Goal: Task Accomplishment & Management: Manage account settings

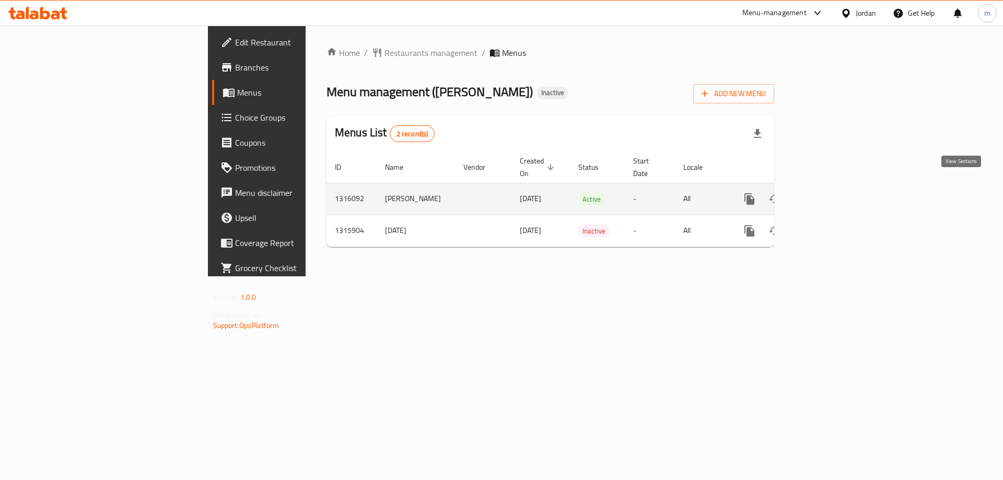
click at [837, 187] on link "enhanced table" at bounding box center [824, 198] width 25 height 25
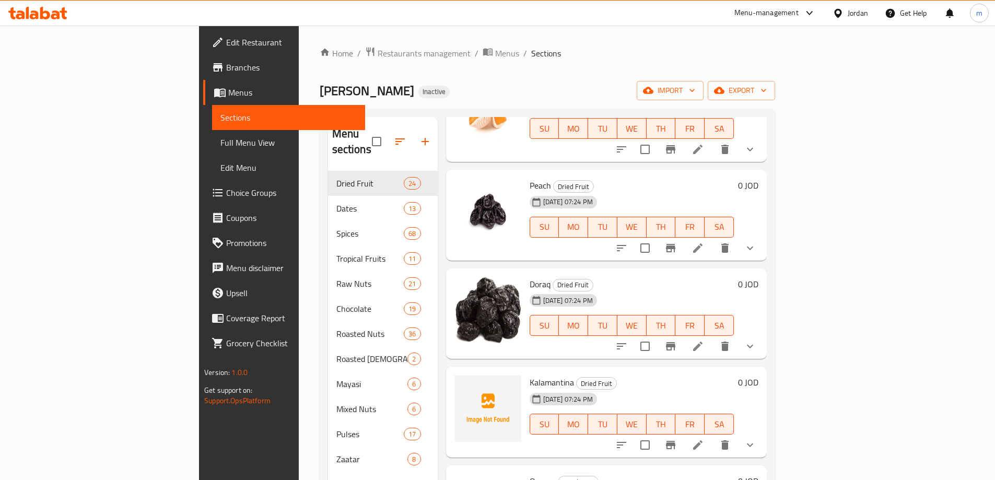
scroll to position [1880, 0]
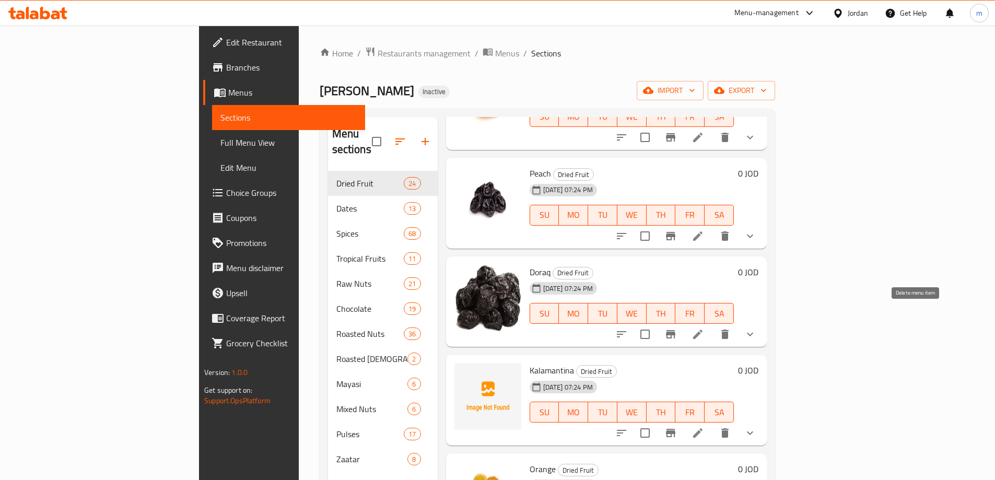
click at [731, 328] on icon "delete" at bounding box center [725, 334] width 13 height 13
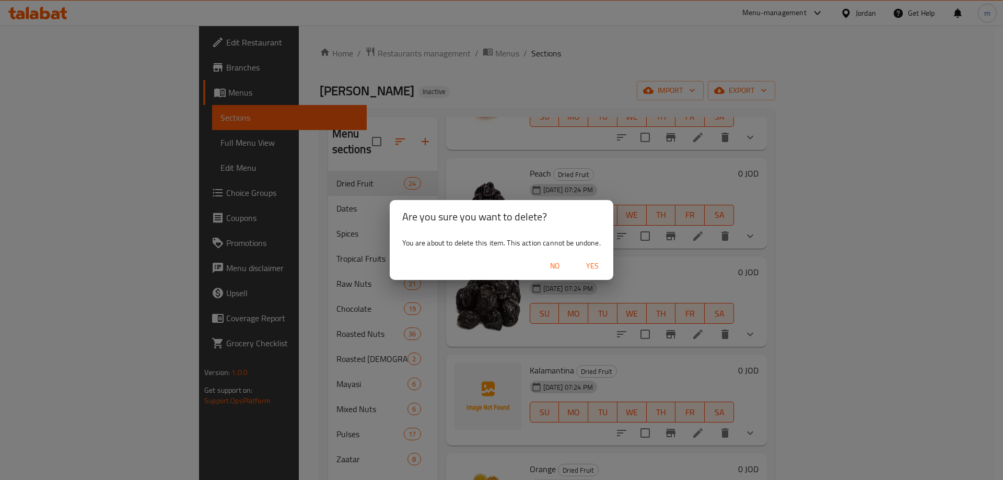
click at [593, 261] on span "Yes" at bounding box center [592, 266] width 25 height 13
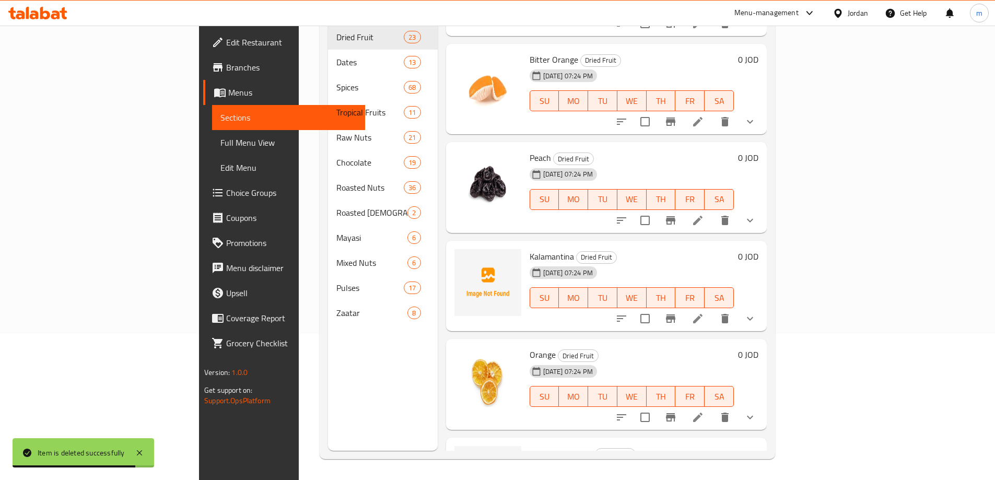
scroll to position [1812, 0]
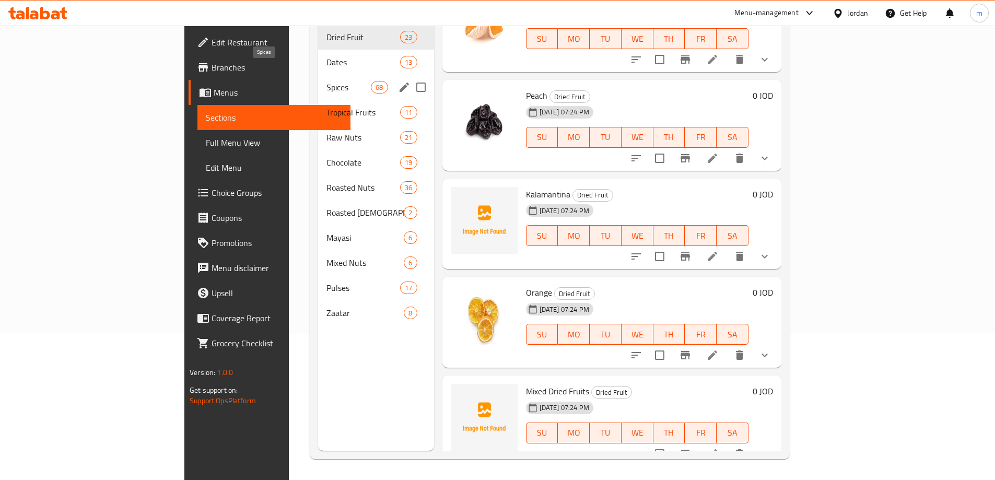
click at [326, 81] on span "Spices" at bounding box center [348, 87] width 44 height 13
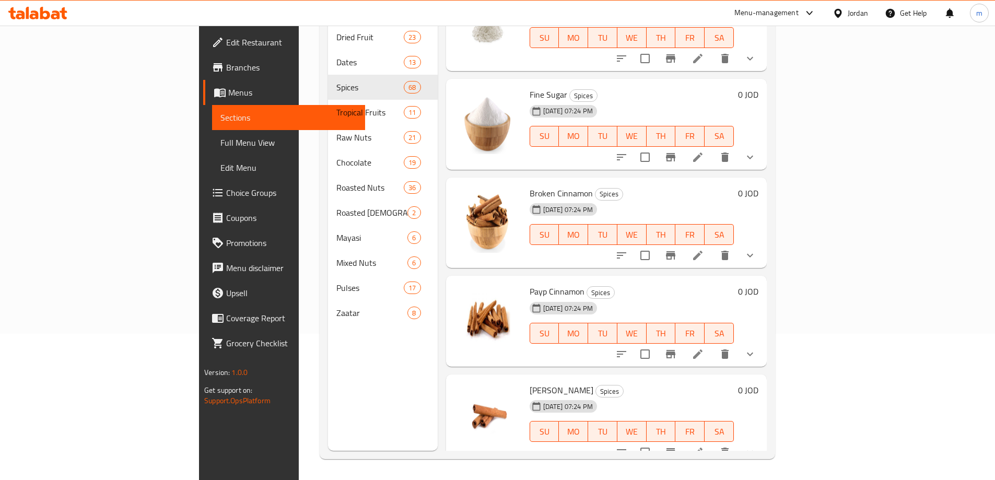
scroll to position [5468, 0]
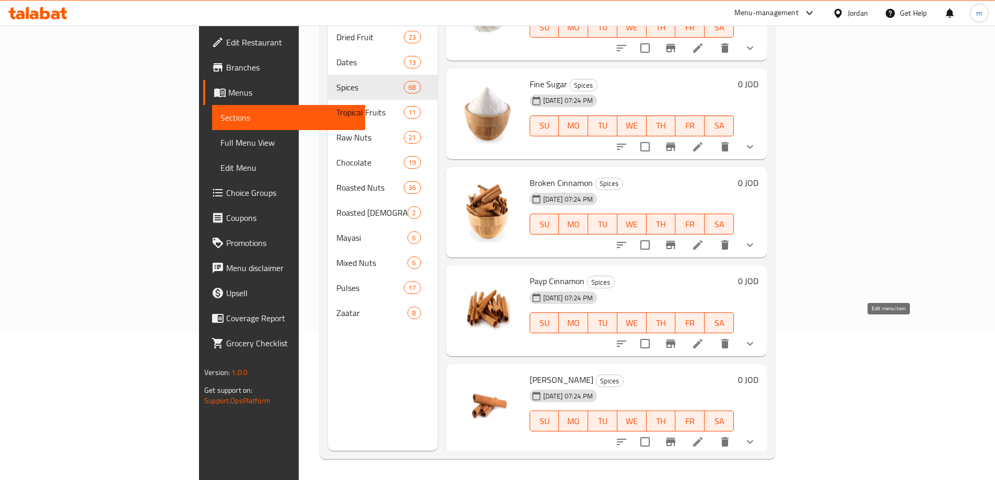
click at [704, 337] on icon at bounding box center [698, 343] width 13 height 13
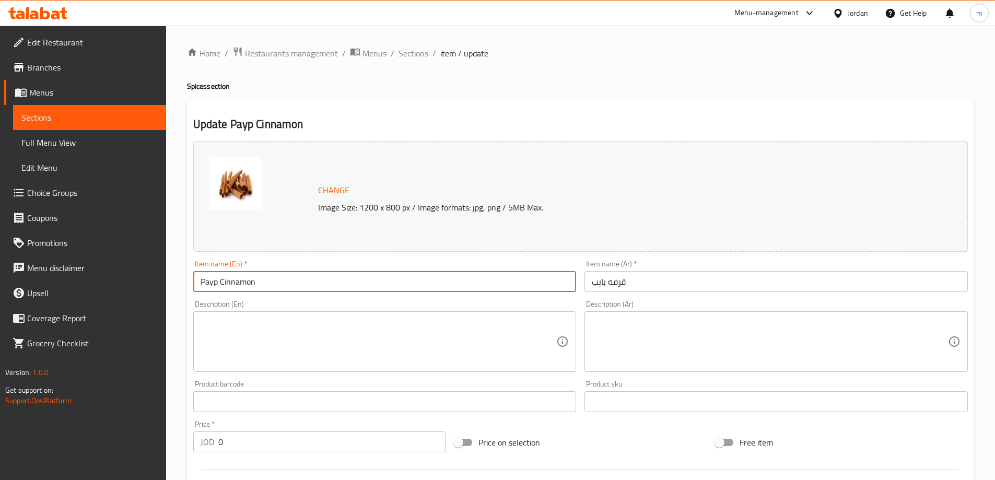
drag, startPoint x: 216, startPoint y: 282, endPoint x: 188, endPoint y: 283, distance: 28.7
click at [188, 283] on div "Update Payp Cinnamon Change Image Size: 1200 x 800 px / Image formats: jpg, png…" at bounding box center [580, 439] width 787 height 676
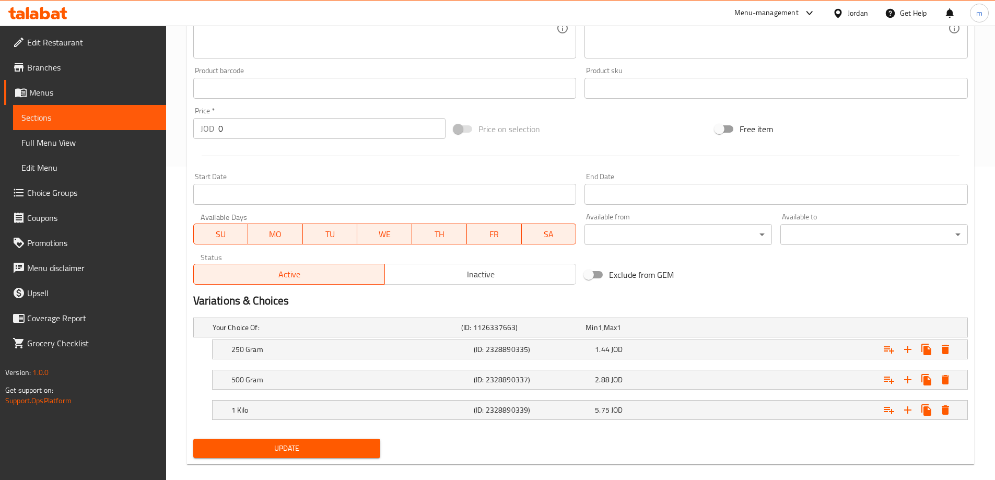
type input "pipe Cinnamon"
click at [358, 451] on span "Update" at bounding box center [287, 448] width 171 height 13
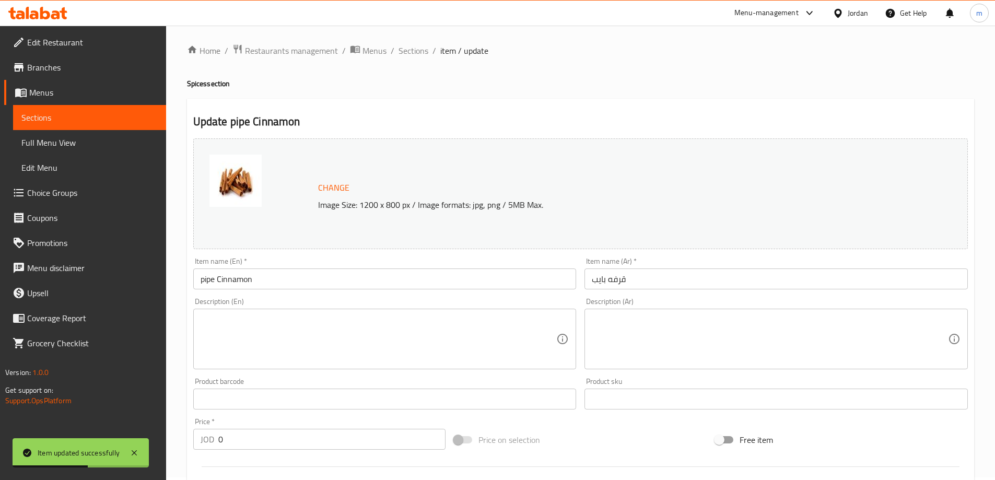
scroll to position [0, 0]
click at [48, 113] on span "Sections" at bounding box center [89, 117] width 136 height 13
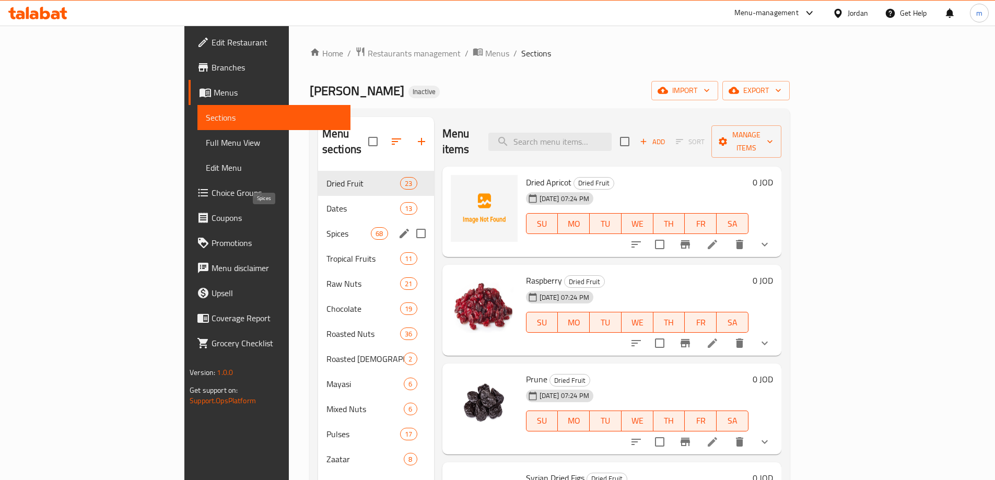
click at [326, 227] on span "Spices" at bounding box center [348, 233] width 44 height 13
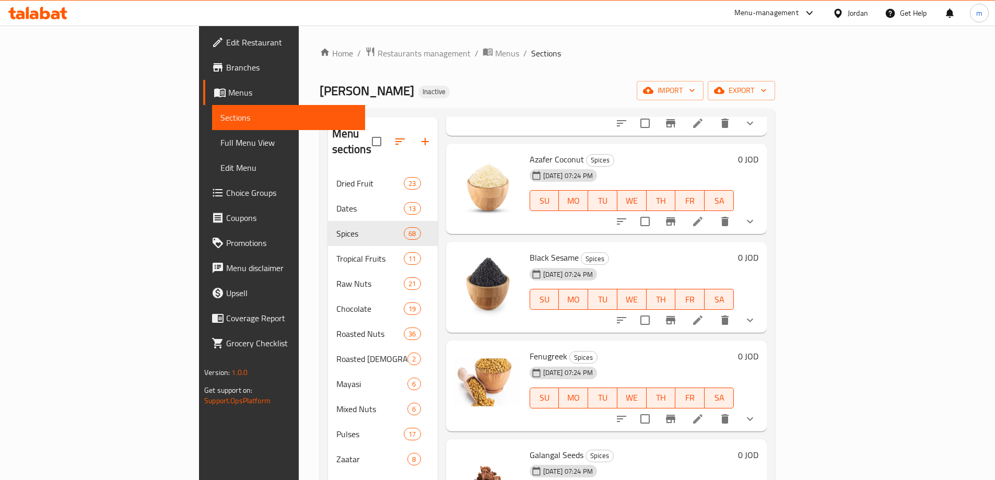
scroll to position [4573, 0]
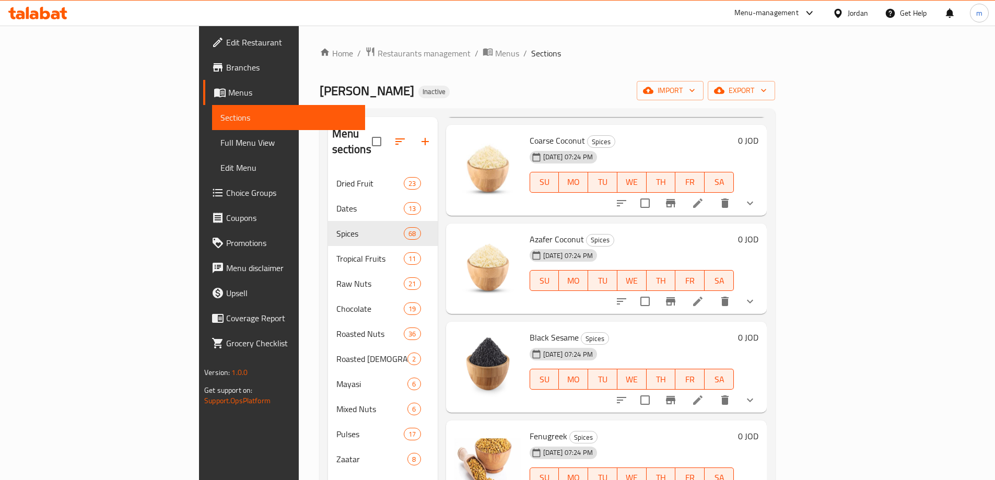
click at [220, 146] on span "Full Menu View" at bounding box center [288, 142] width 136 height 13
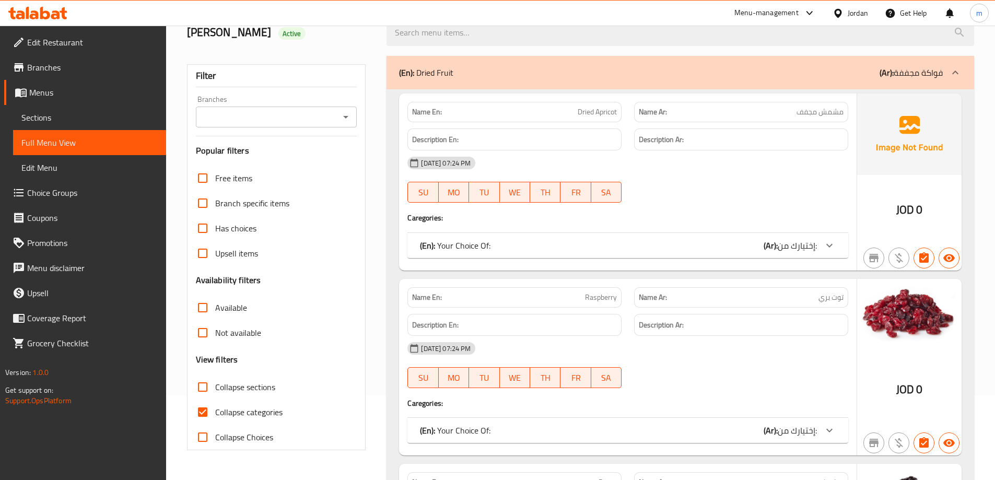
scroll to position [313, 0]
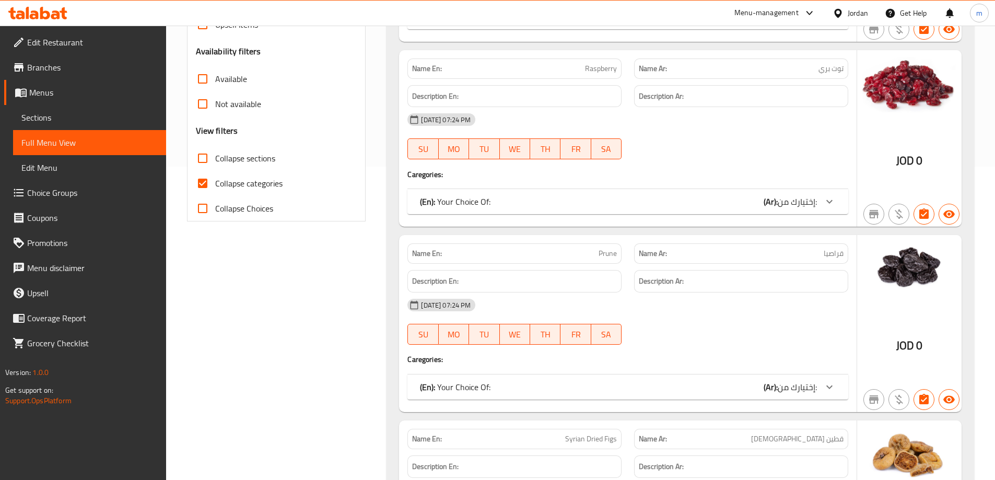
click at [204, 182] on input "Collapse categories" at bounding box center [202, 183] width 25 height 25
checkbox input "false"
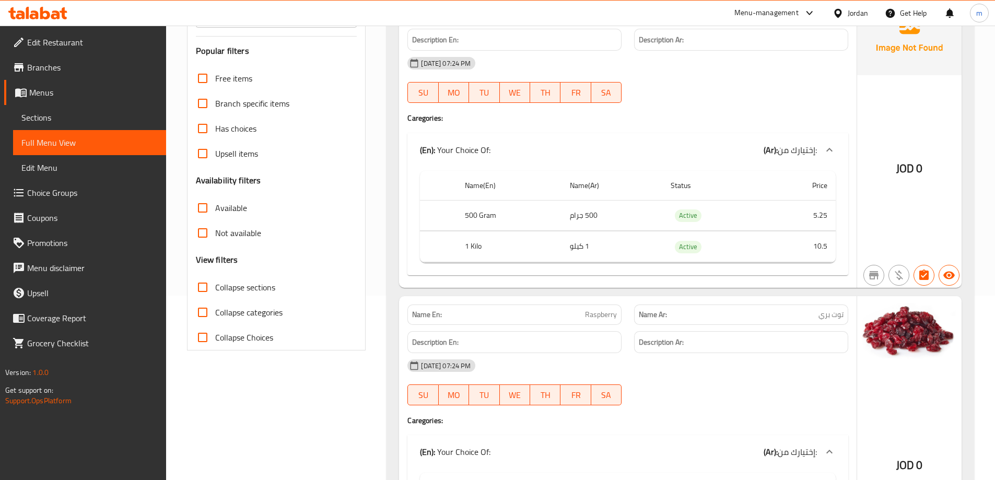
scroll to position [0, 0]
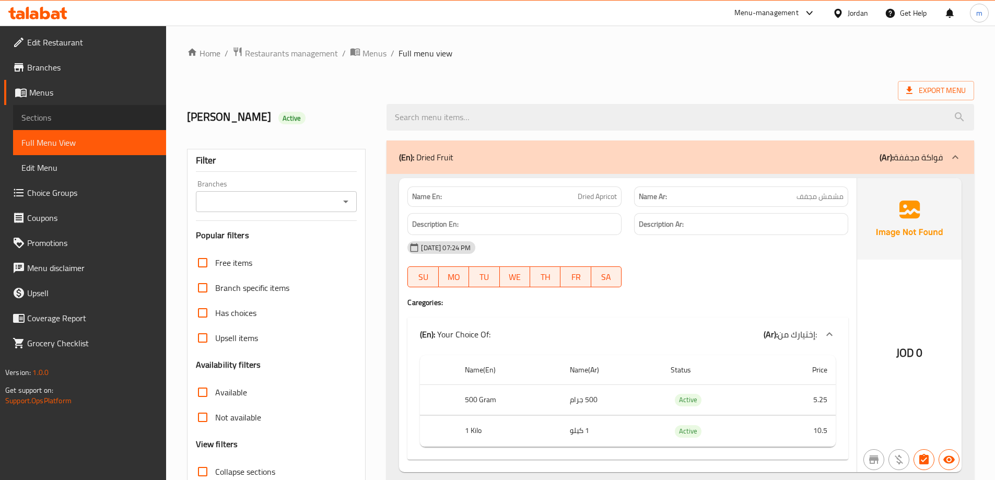
click at [93, 117] on span "Sections" at bounding box center [89, 117] width 136 height 13
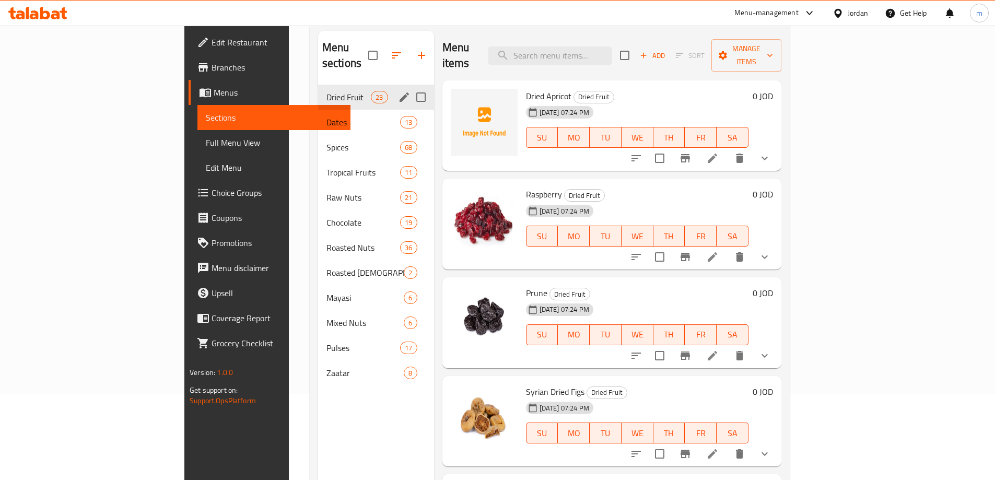
scroll to position [104, 0]
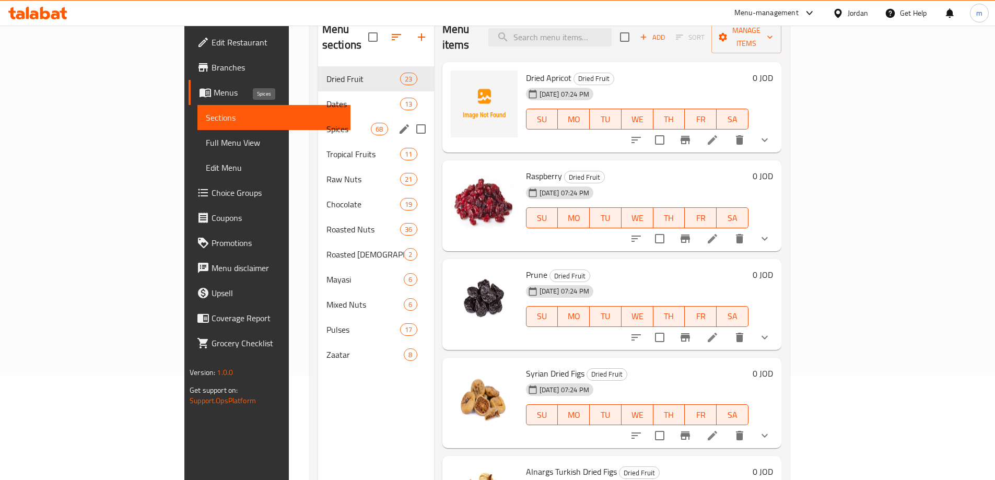
click at [326, 123] on span "Spices" at bounding box center [348, 129] width 44 height 13
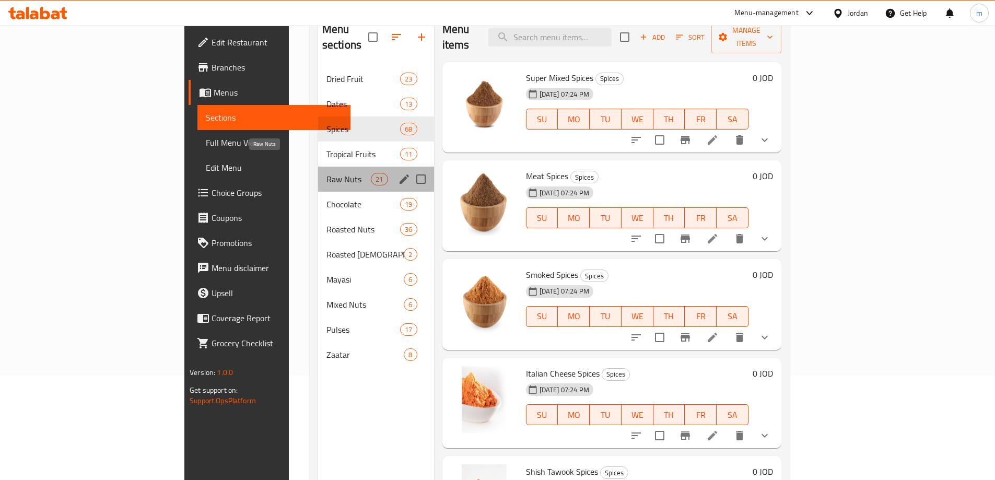
click at [326, 173] on span "Raw Nuts" at bounding box center [348, 179] width 44 height 13
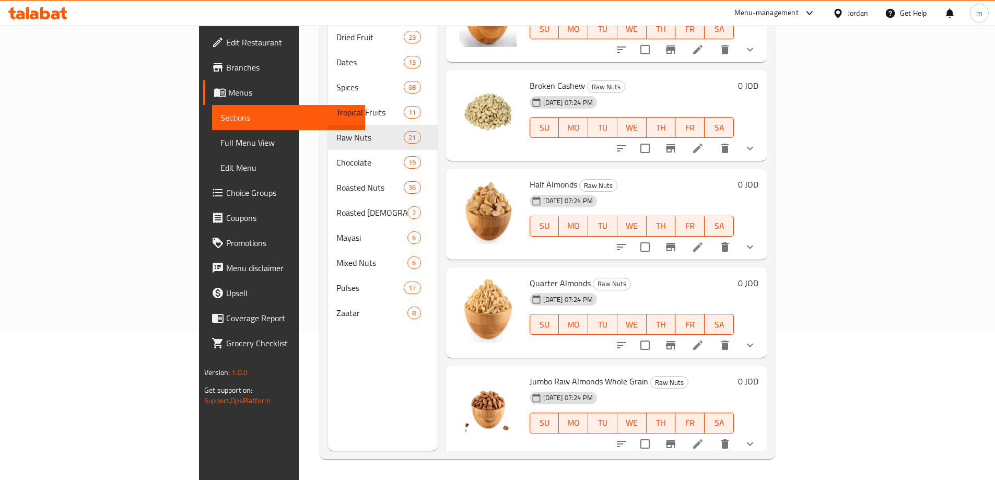
scroll to position [1510, 0]
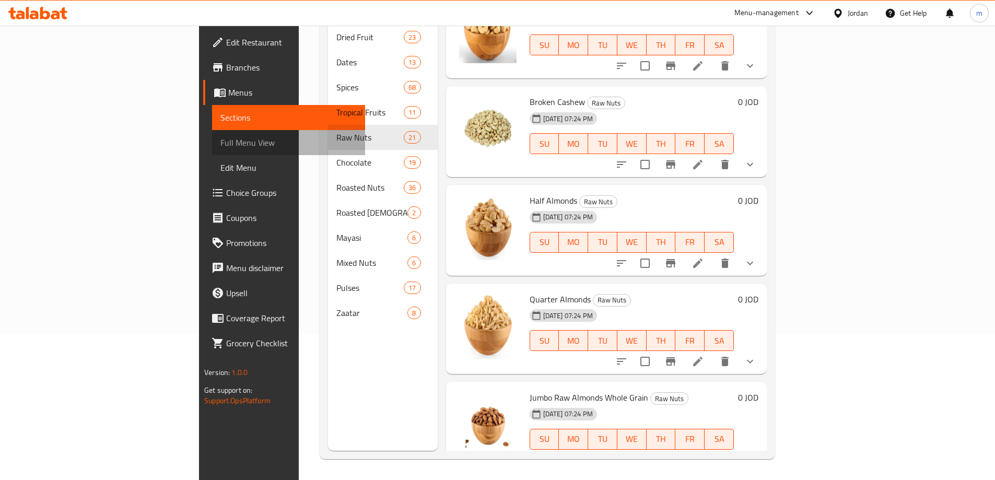
click at [220, 140] on span "Full Menu View" at bounding box center [288, 142] width 136 height 13
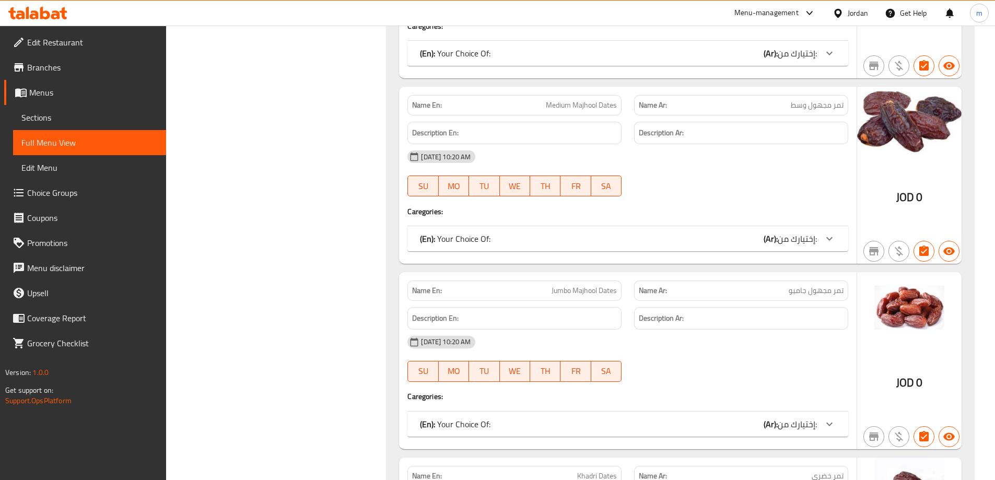
scroll to position [4335, 0]
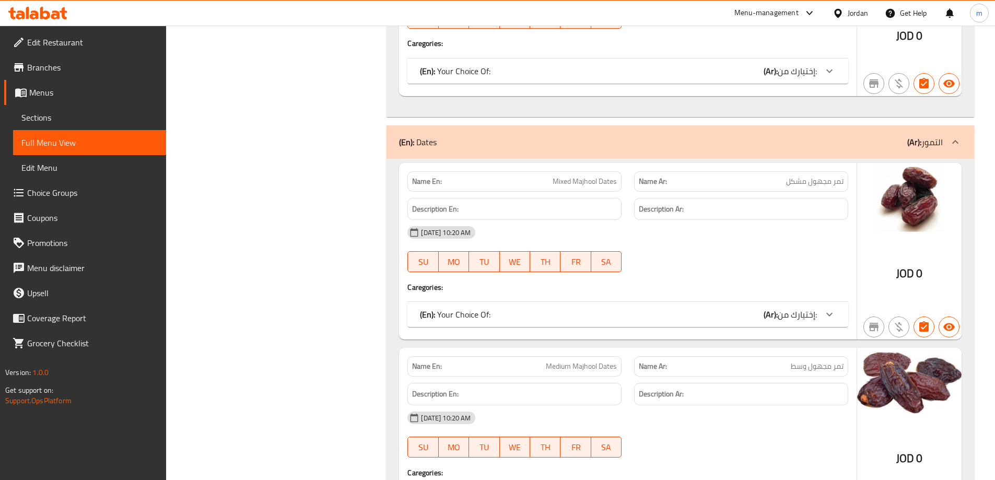
click at [889, 141] on div "(En): Dates (Ar): التمور" at bounding box center [671, 142] width 544 height 13
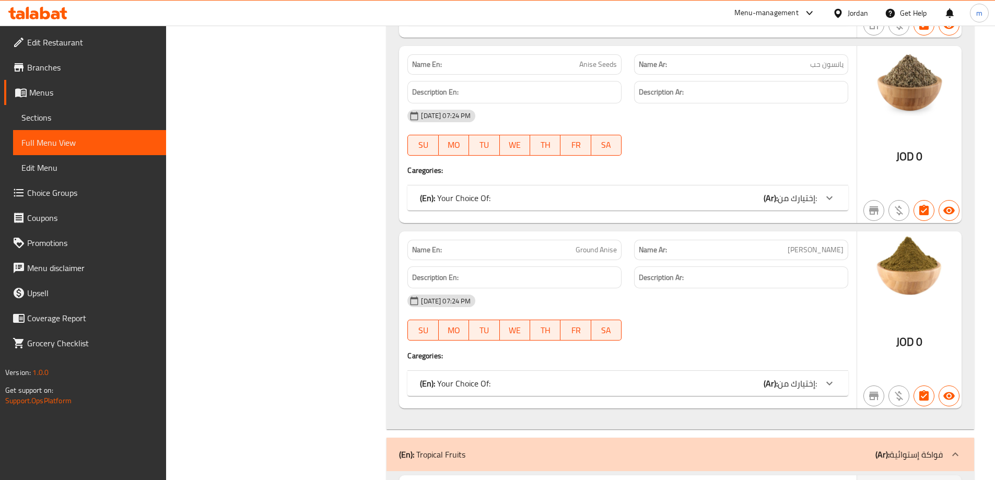
scroll to position [16976, 0]
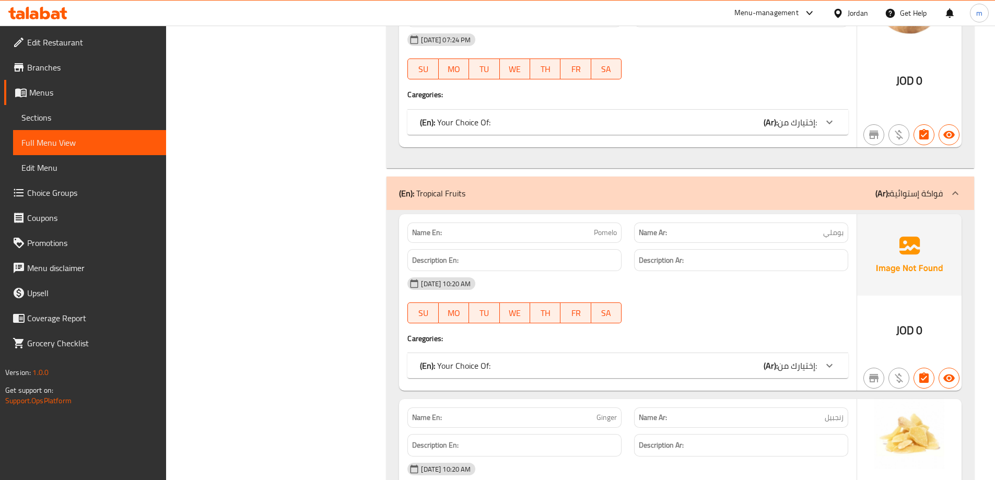
click at [835, 191] on div "(En): Tropical Fruits (Ar): فواكة إستوائية" at bounding box center [671, 193] width 544 height 13
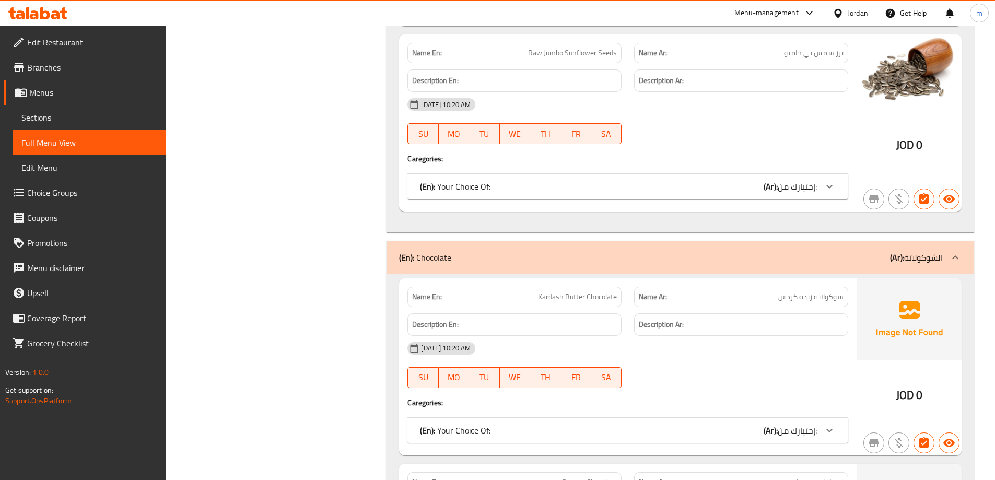
scroll to position [20894, 0]
click at [793, 259] on div "(En): Chocolate (Ar): الشوكولاتة" at bounding box center [671, 258] width 544 height 13
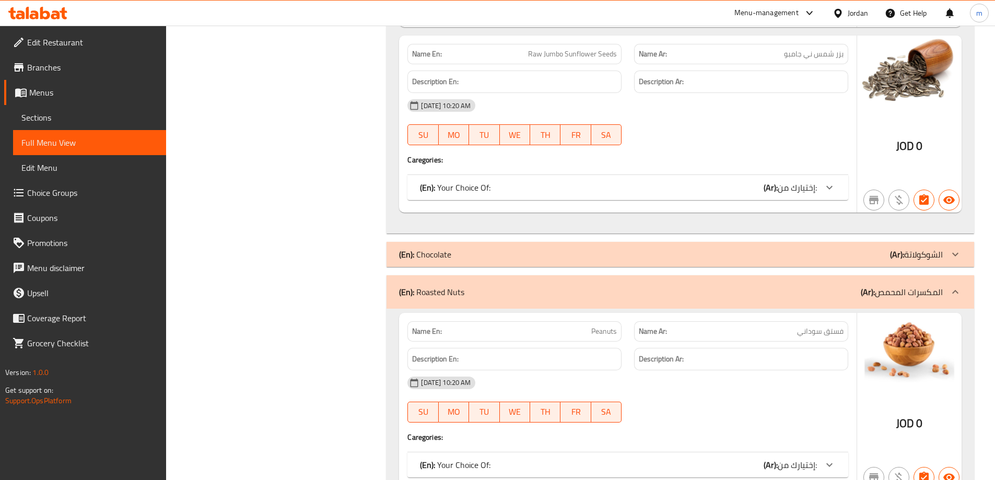
scroll to position [20946, 0]
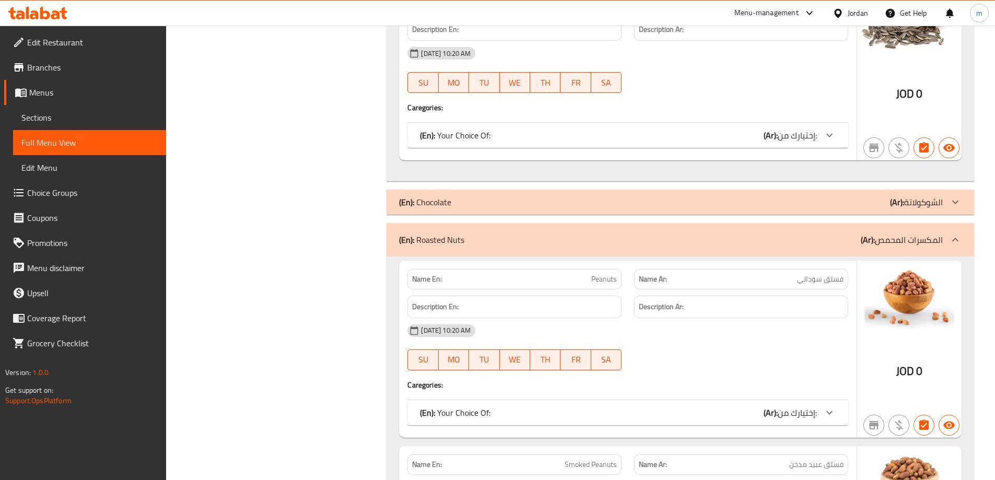
click at [788, 240] on div "(En): Roasted Nuts (Ar): المكسرات المحمص" at bounding box center [671, 239] width 544 height 13
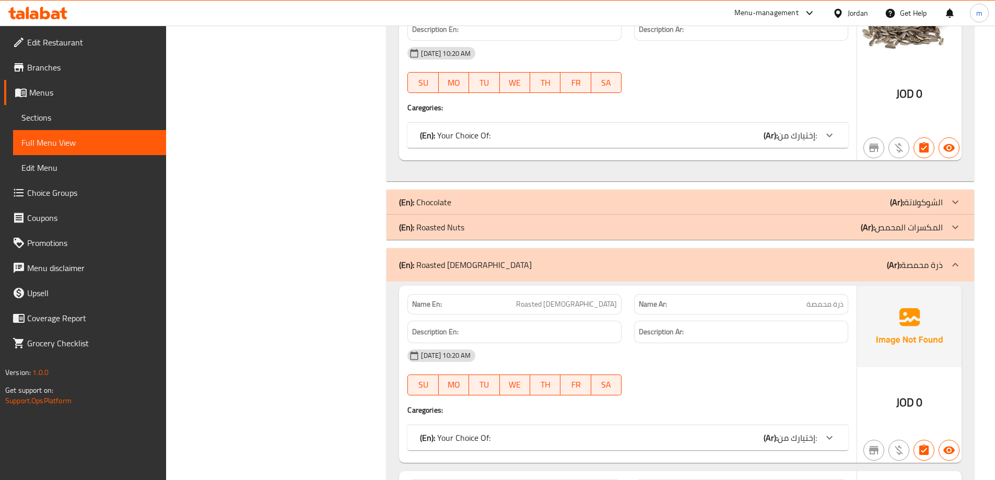
scroll to position [21050, 0]
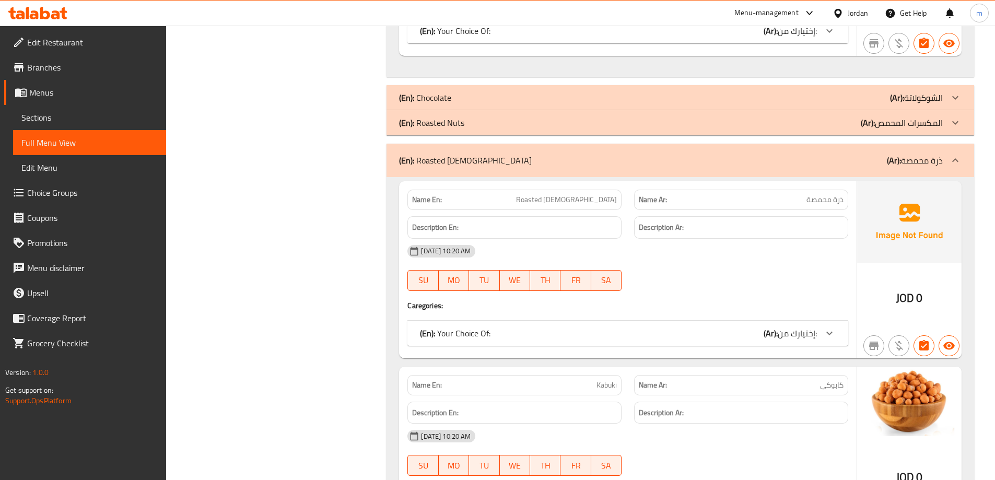
click at [813, 165] on div "(En): Roasted Corn (Ar): ذرة محمصة" at bounding box center [671, 160] width 544 height 13
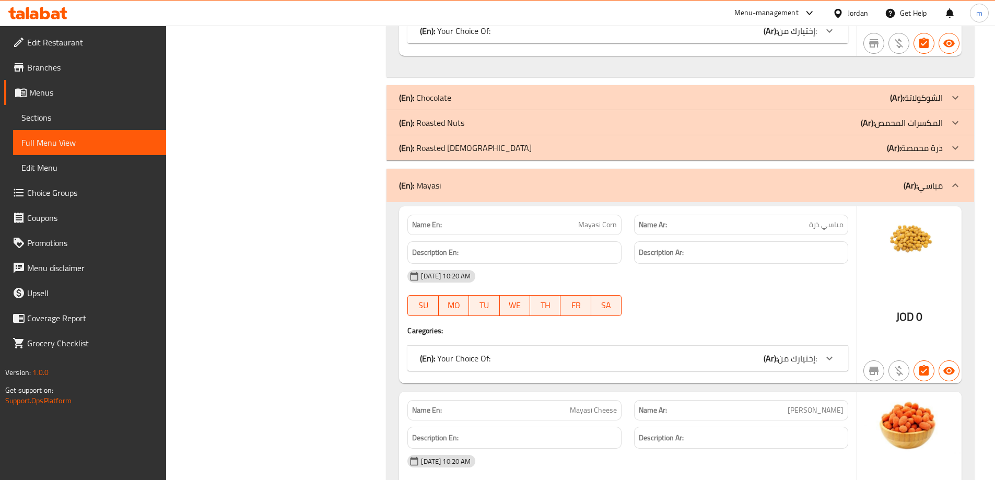
scroll to position [21103, 0]
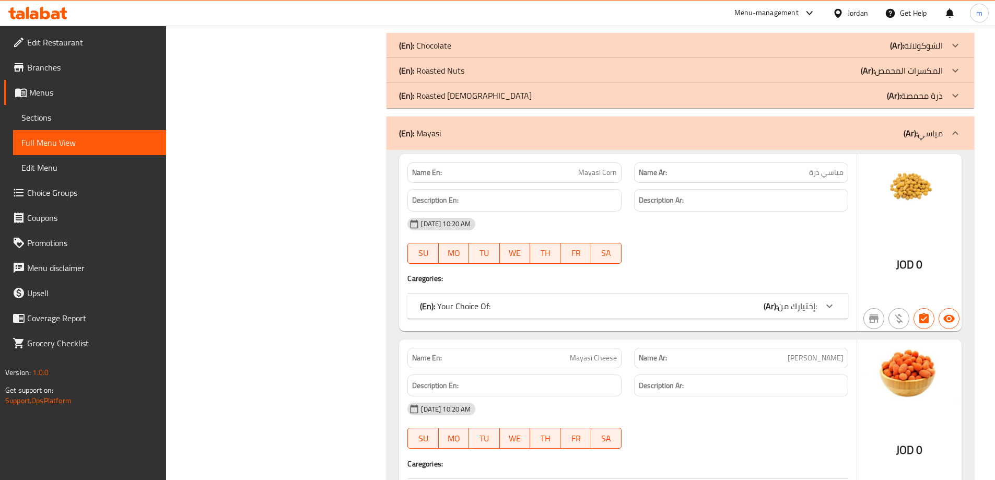
click at [819, 144] on div "(En): [PERSON_NAME] (Ar): [PERSON_NAME]" at bounding box center [681, 132] width 588 height 33
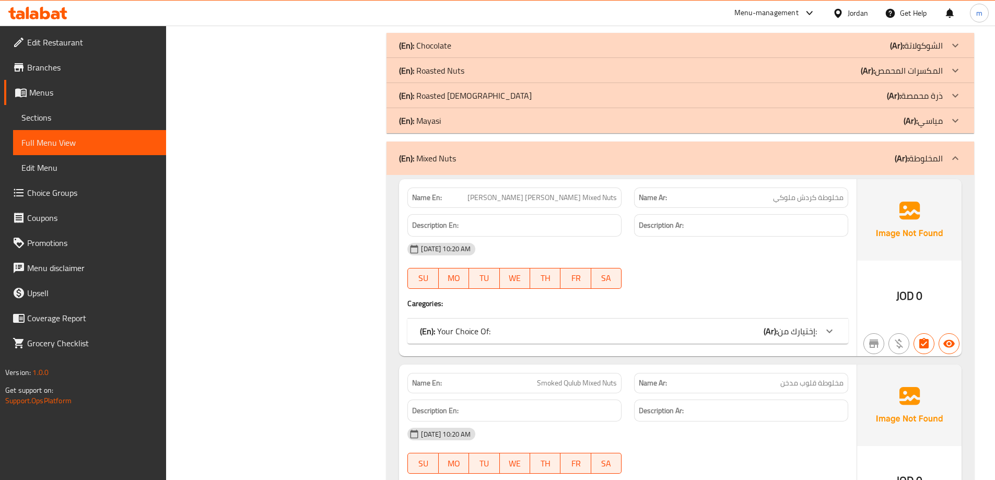
click at [816, 162] on div "(En): Mixed Nuts (Ar): المخلوطة" at bounding box center [671, 158] width 544 height 13
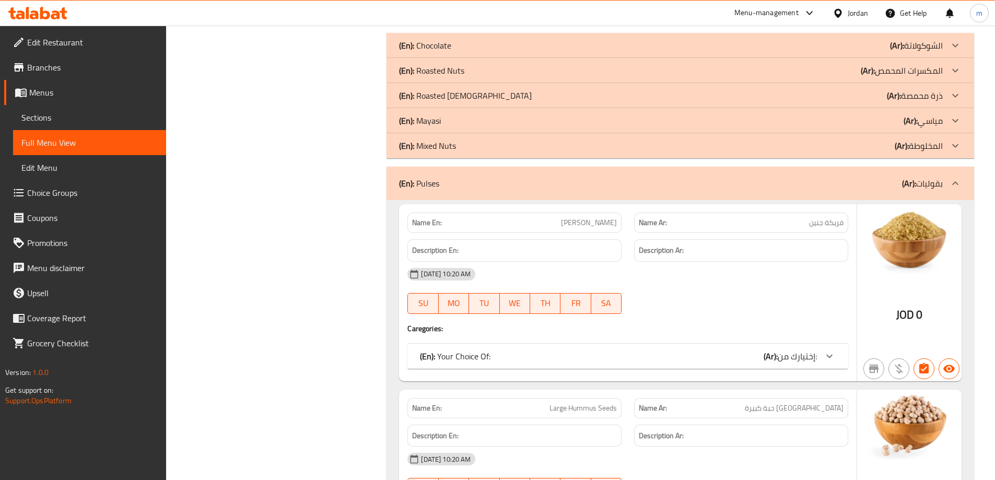
click at [814, 182] on div "(En): Pulses (Ar): بقوليات" at bounding box center [671, 183] width 544 height 13
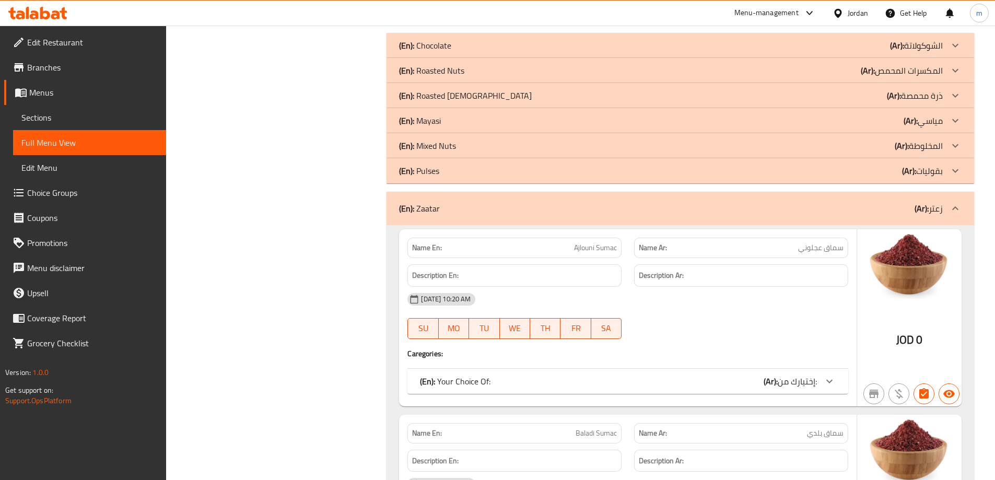
click at [814, 207] on div "(En): [PERSON_NAME] (Ar): زعتر" at bounding box center [671, 208] width 544 height 13
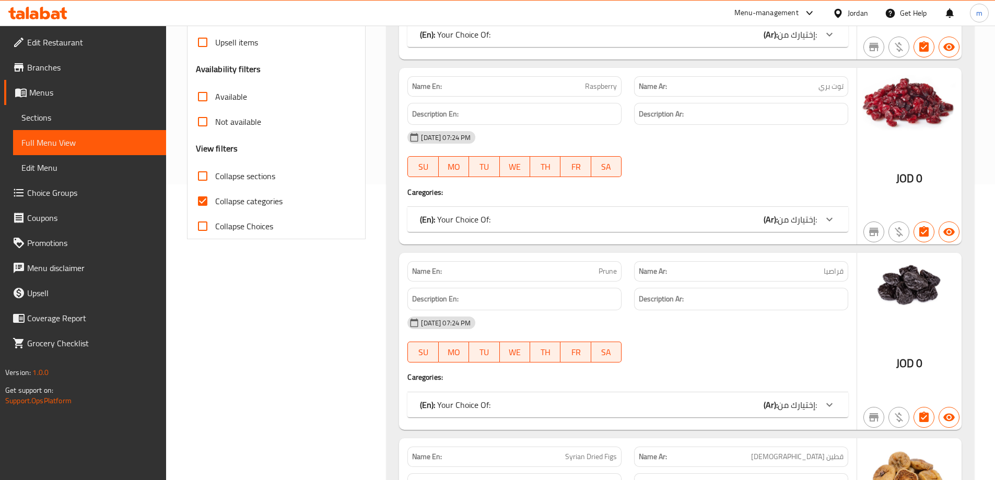
scroll to position [219, 0]
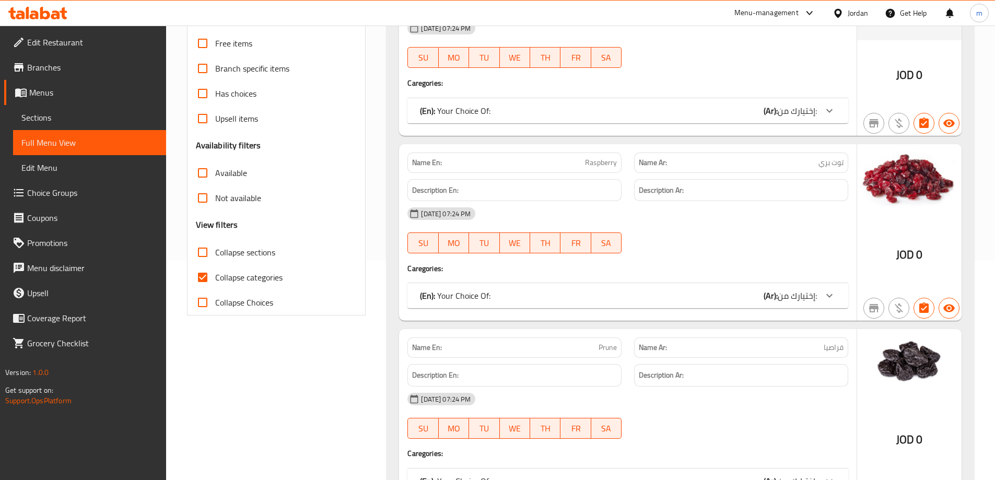
click at [203, 279] on input "Collapse categories" at bounding box center [202, 277] width 25 height 25
checkbox input "false"
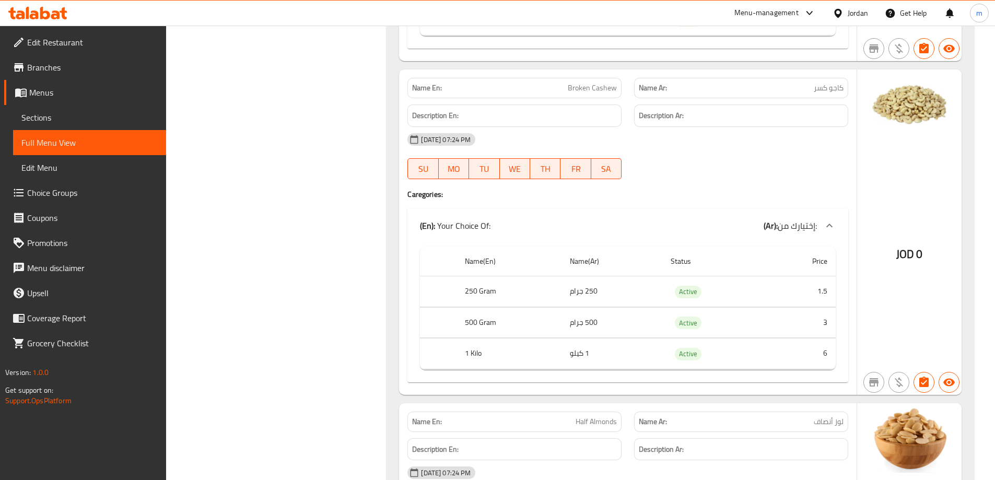
scroll to position [35208, 0]
